Goal: Find specific page/section: Find specific page/section

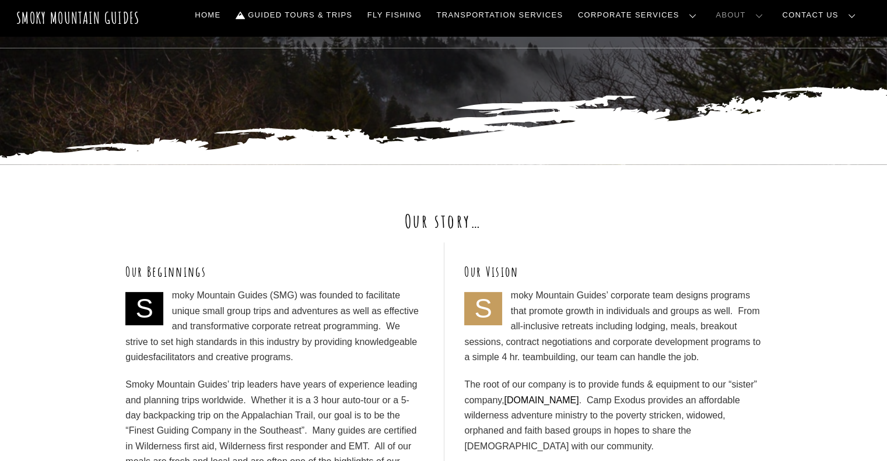
scroll to position [292, 0]
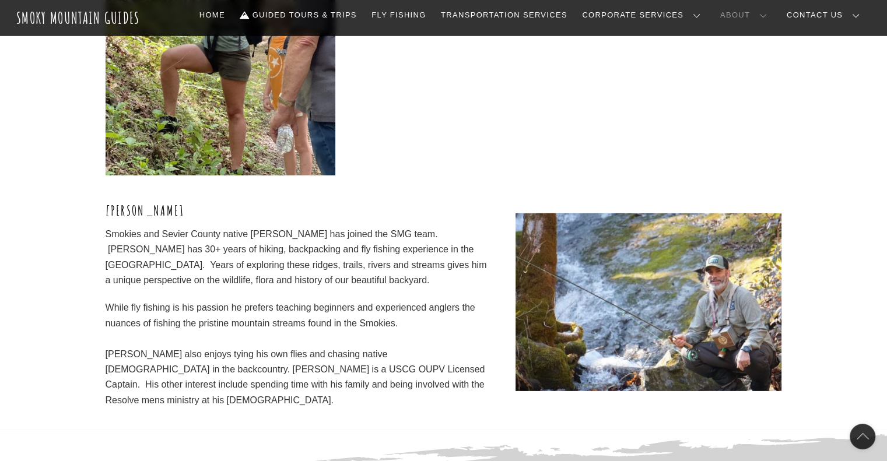
scroll to position [3558, 0]
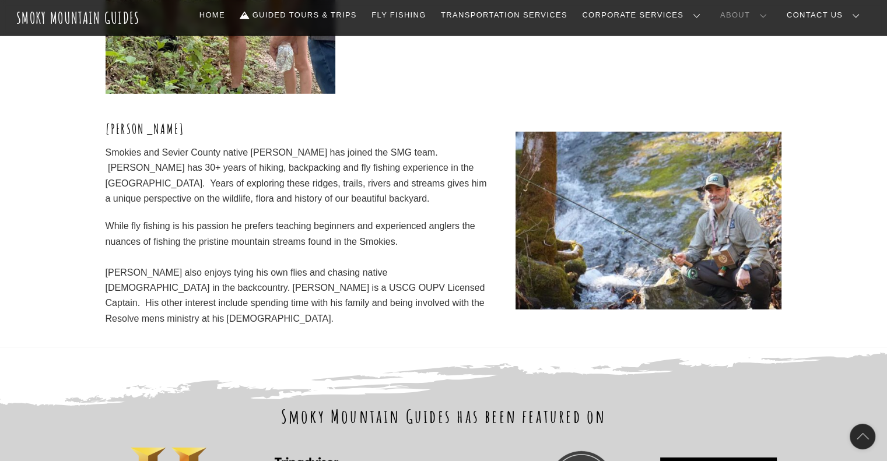
scroll to position [3558, 0]
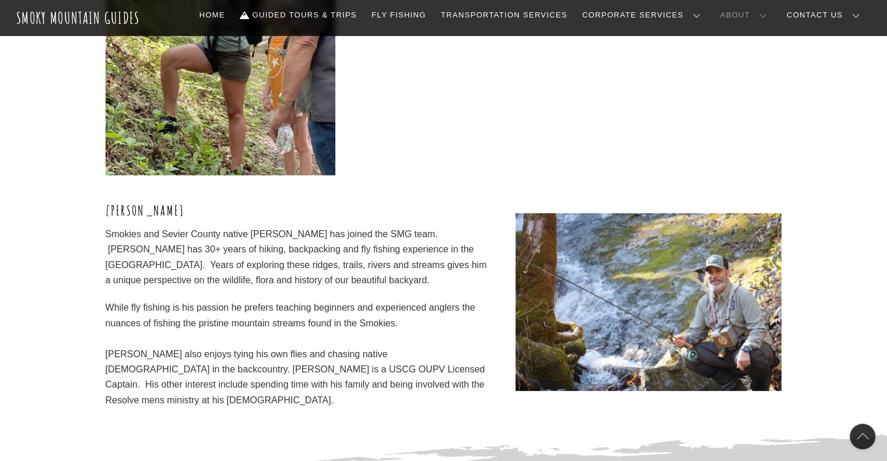
scroll to position [3500, 0]
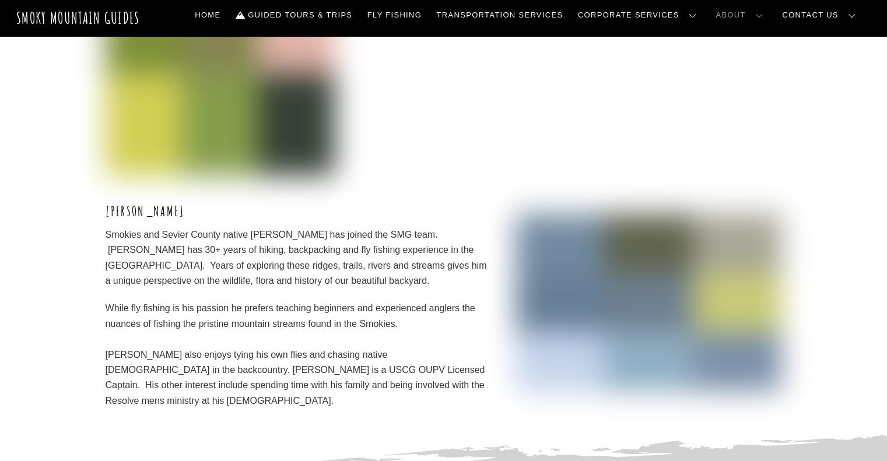
scroll to position [3500, 0]
